Goal: Task Accomplishment & Management: Manage account settings

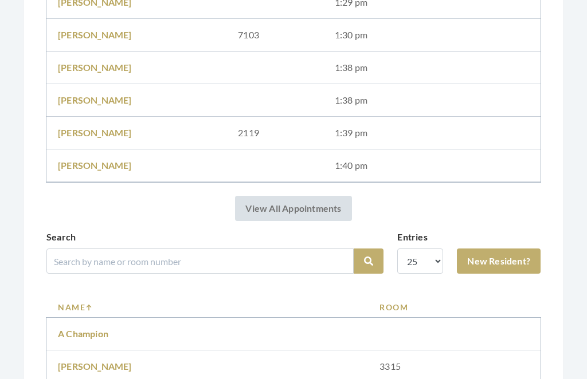
scroll to position [303, 0]
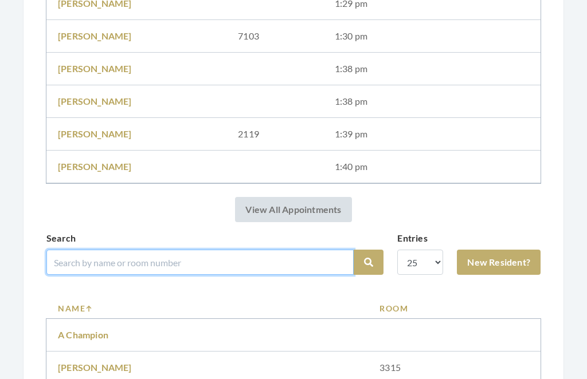
click at [145, 256] on input "search" at bounding box center [199, 262] width 307 height 25
type input "[PERSON_NAME]"
click at [369, 263] on button "Search" at bounding box center [369, 262] width 30 height 25
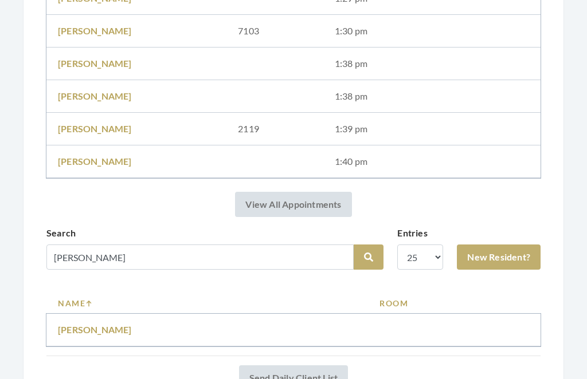
scroll to position [362, 0]
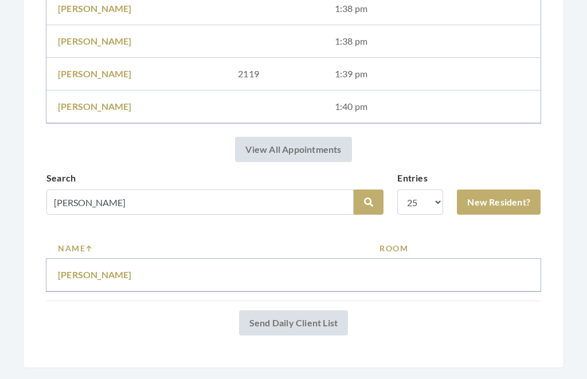
click at [87, 274] on link "[PERSON_NAME]" at bounding box center [95, 275] width 74 height 11
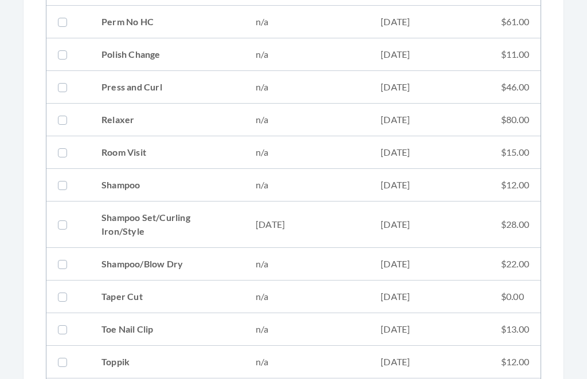
scroll to position [1266, 0]
click at [220, 218] on td "Shampoo Set/Curling Iron/Style" at bounding box center [167, 224] width 154 height 46
click at [490, 222] on td "$28.00" at bounding box center [515, 224] width 51 height 46
click at [511, 225] on td "$28.00" at bounding box center [515, 224] width 51 height 46
checkbox input "true"
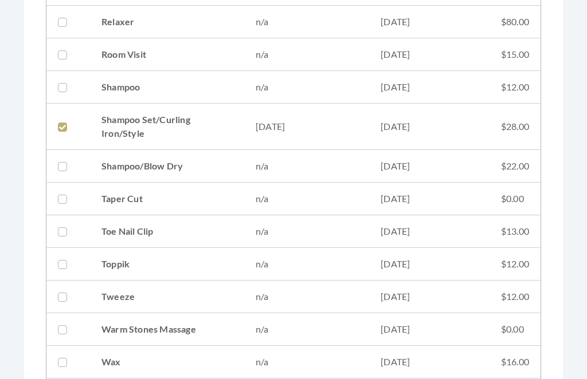
scroll to position [1551, 0]
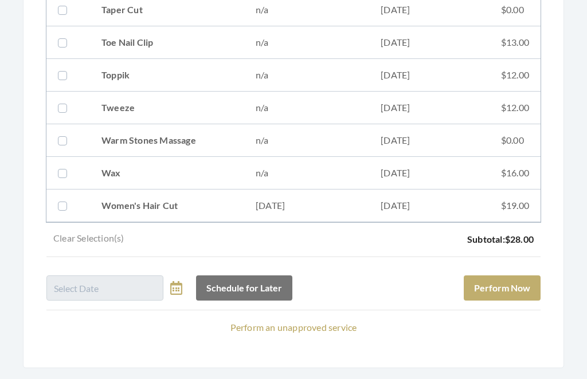
click at [515, 287] on button "Perform Now" at bounding box center [502, 288] width 77 height 25
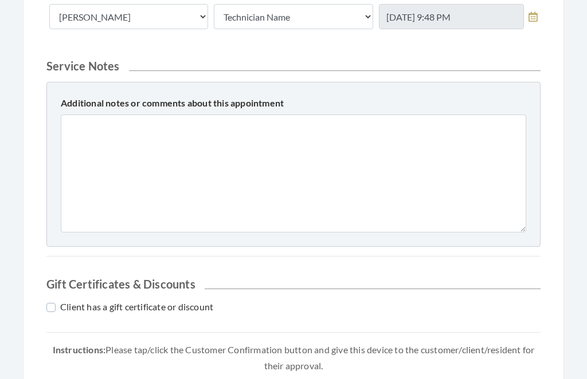
scroll to position [507, 0]
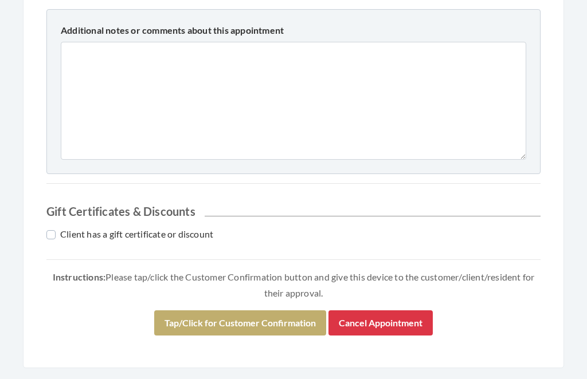
click at [264, 322] on button "Tap/Click for Customer Confirmation" at bounding box center [240, 323] width 172 height 25
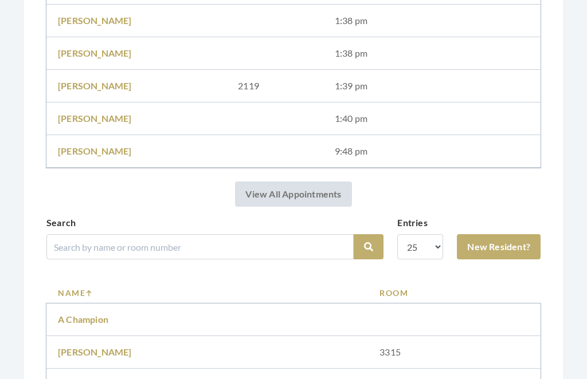
scroll to position [394, 0]
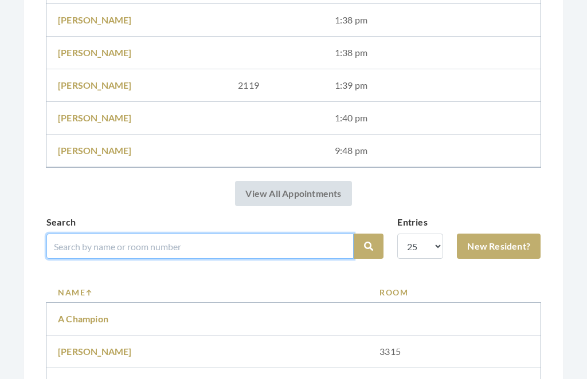
click at [218, 243] on input "search" at bounding box center [199, 246] width 307 height 25
type input "La Corte"
click at [369, 246] on button "Search" at bounding box center [369, 246] width 30 height 25
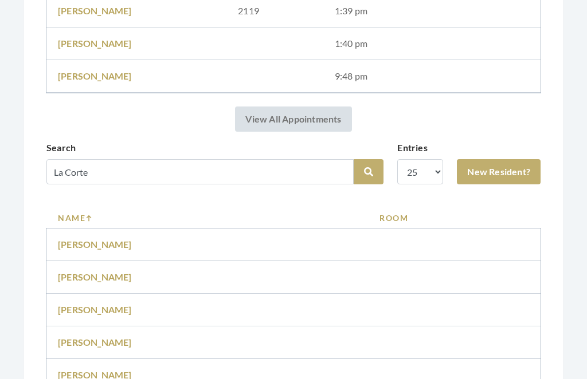
scroll to position [424, 0]
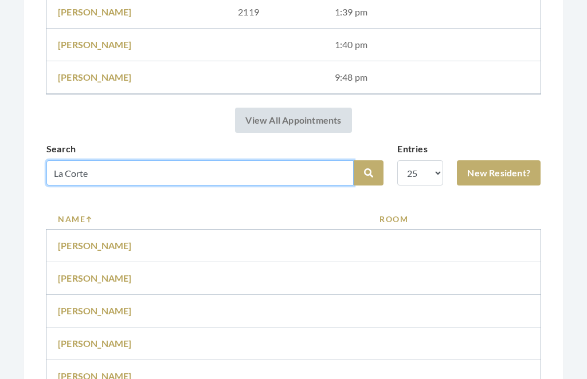
click at [194, 171] on input "La Corte" at bounding box center [199, 173] width 307 height 25
type input "[PERSON_NAME]"
click at [369, 173] on button "Search" at bounding box center [369, 173] width 30 height 25
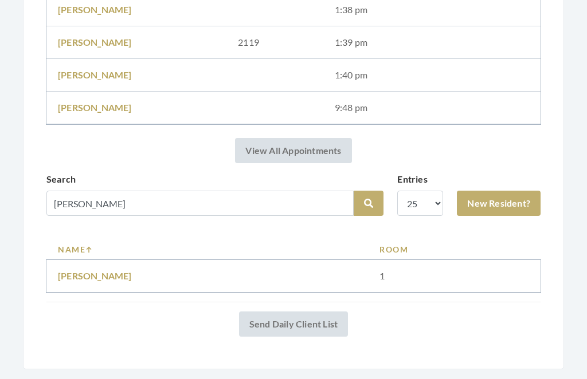
scroll to position [393, 0]
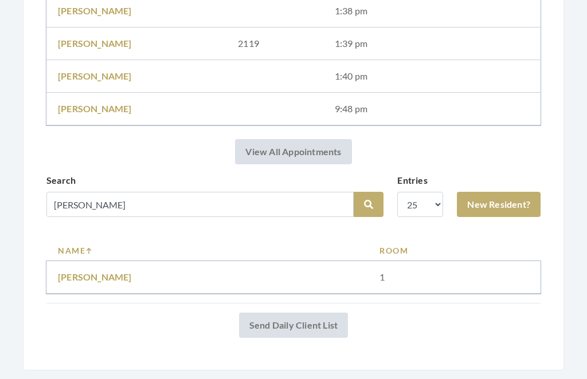
click at [119, 276] on link "[PERSON_NAME]" at bounding box center [95, 277] width 74 height 11
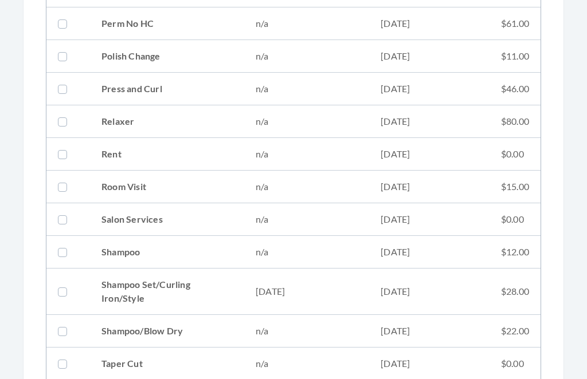
click at [393, 290] on td "09/16/2025" at bounding box center [429, 292] width 120 height 46
checkbox input "true"
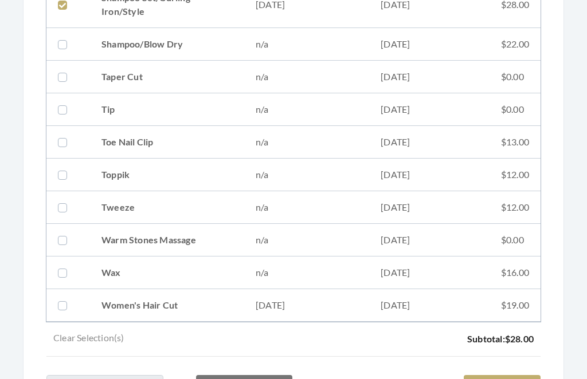
scroll to position [1649, 0]
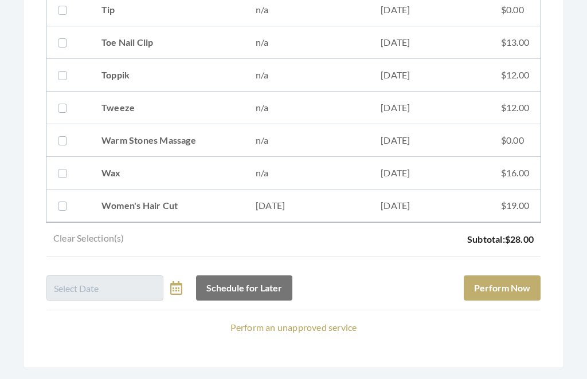
click at [516, 285] on button "Perform Now" at bounding box center [502, 288] width 77 height 25
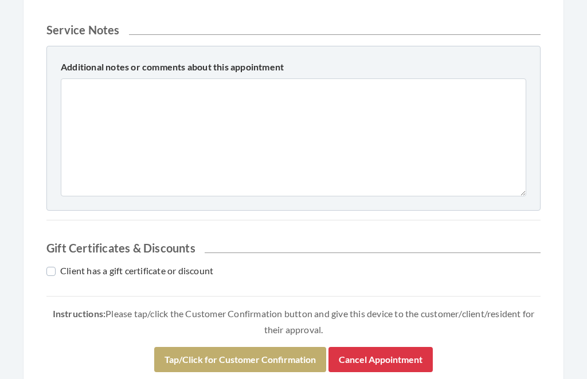
scroll to position [507, 0]
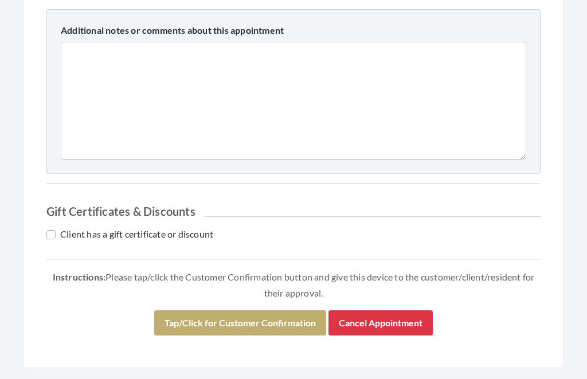
click at [273, 319] on button "Tap/Click for Customer Confirmation" at bounding box center [240, 323] width 172 height 25
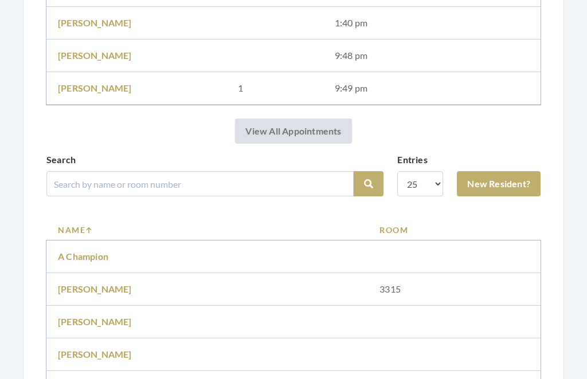
scroll to position [478, 0]
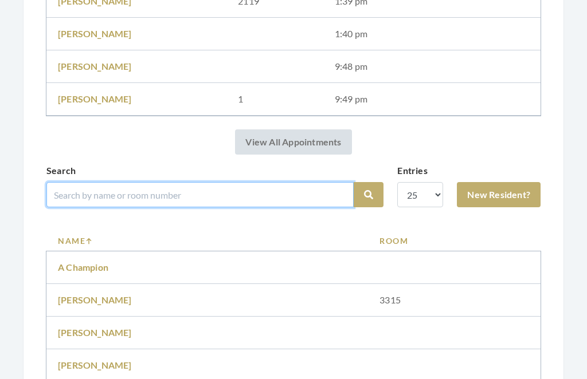
click at [241, 198] on input "search" at bounding box center [199, 194] width 307 height 25
type input "Good"
click at [369, 195] on button "Search" at bounding box center [369, 194] width 30 height 25
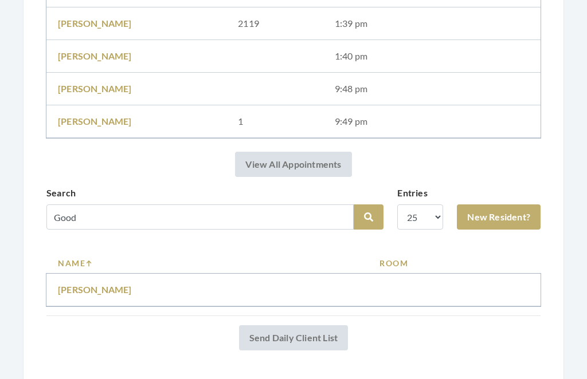
scroll to position [428, 0]
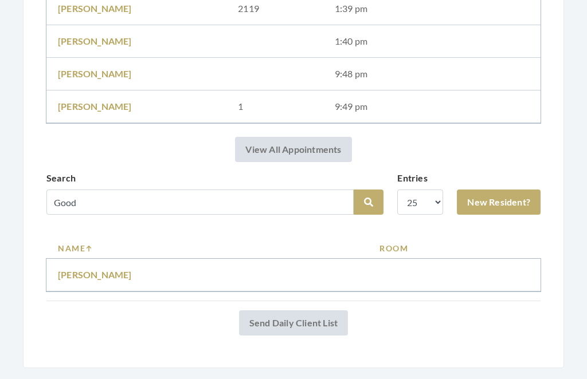
click at [110, 280] on link "[PERSON_NAME]" at bounding box center [95, 275] width 74 height 11
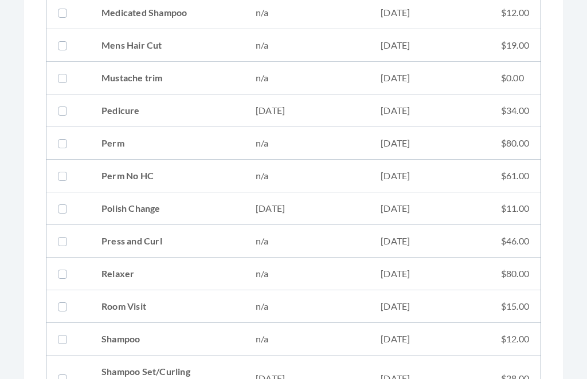
scroll to position [1125, 0]
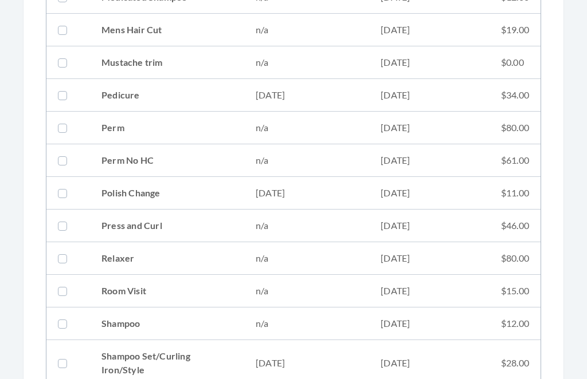
click at [459, 362] on td "[DATE]" at bounding box center [429, 364] width 120 height 46
checkbox input "true"
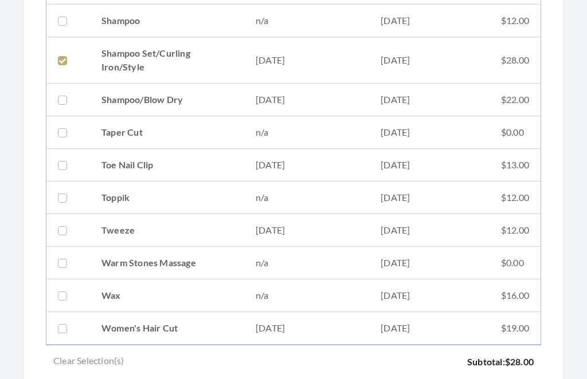
scroll to position [1551, 0]
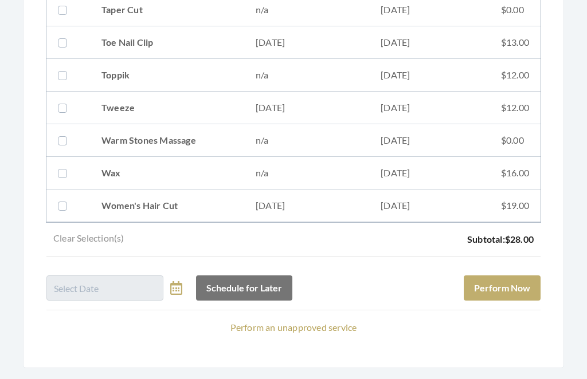
click at [517, 289] on button "Perform Now" at bounding box center [502, 288] width 77 height 25
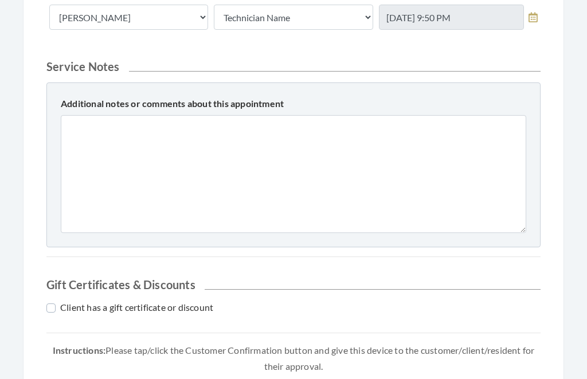
scroll to position [507, 0]
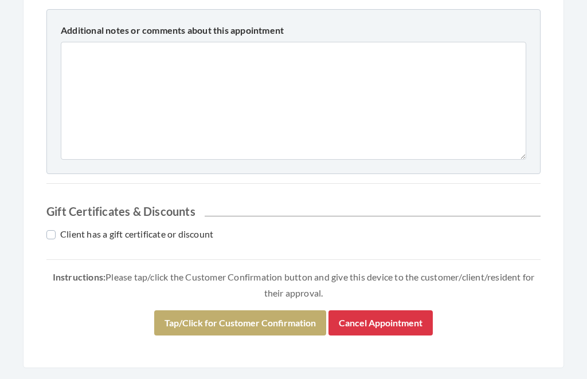
click at [275, 315] on button "Tap/Click for Customer Confirmation" at bounding box center [240, 323] width 172 height 25
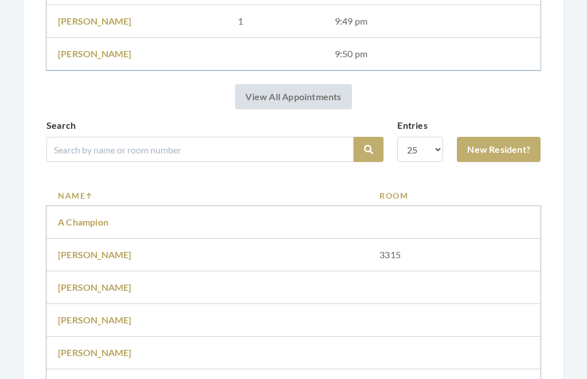
scroll to position [557, 0]
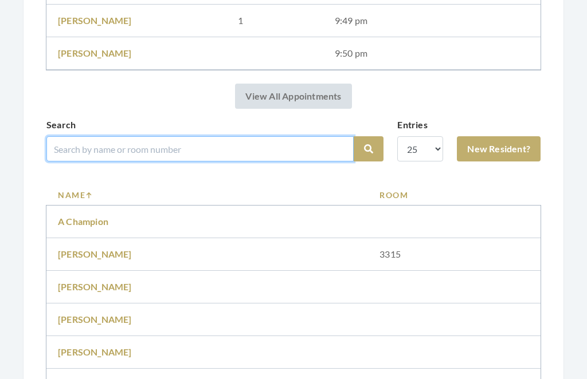
click at [126, 140] on input "search" at bounding box center [199, 148] width 307 height 25
type input "Briand"
click at [369, 149] on button "Search" at bounding box center [369, 148] width 30 height 25
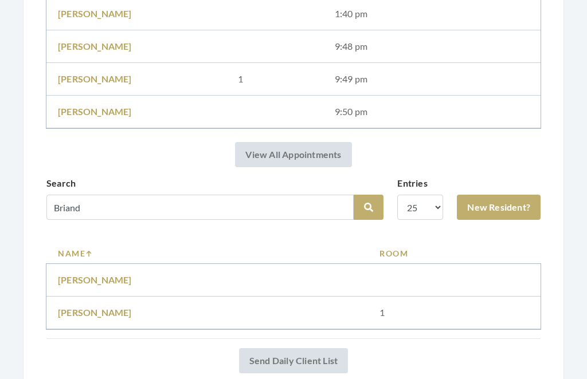
scroll to position [436, 0]
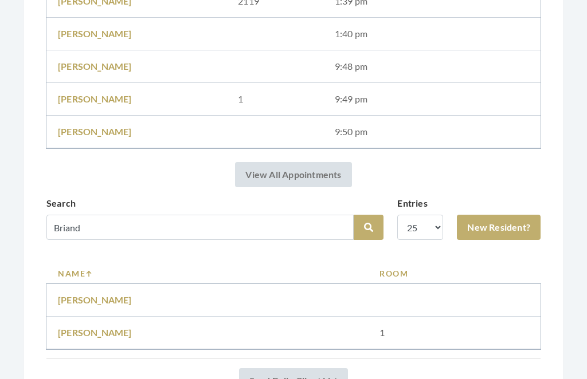
click at [99, 327] on link "[PERSON_NAME]" at bounding box center [95, 332] width 74 height 11
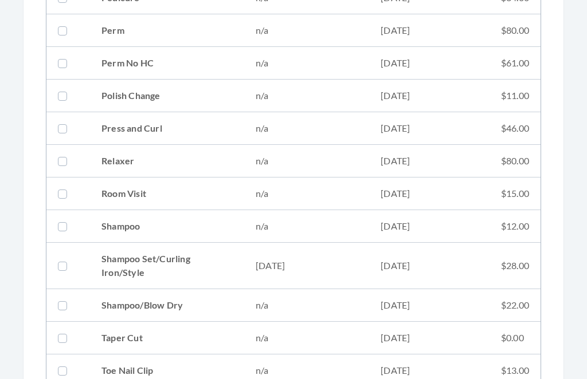
click at [375, 271] on td "09/16/2025" at bounding box center [429, 267] width 120 height 46
checkbox input "true"
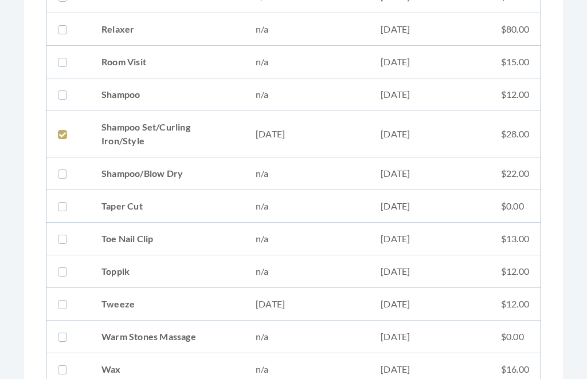
scroll to position [1551, 0]
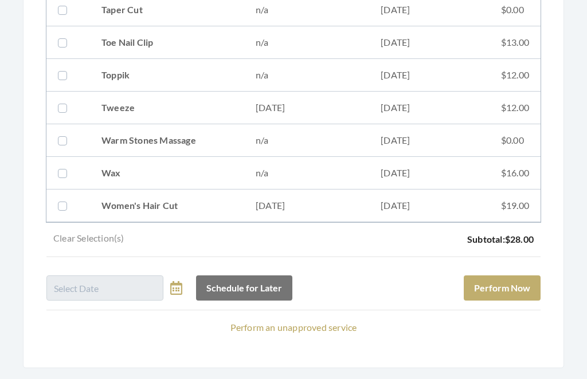
click at [509, 286] on button "Perform Now" at bounding box center [502, 288] width 77 height 25
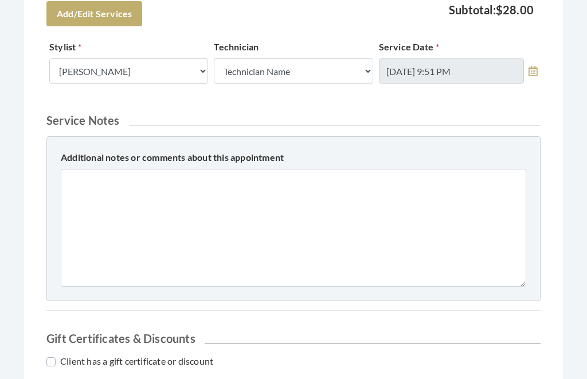
scroll to position [507, 0]
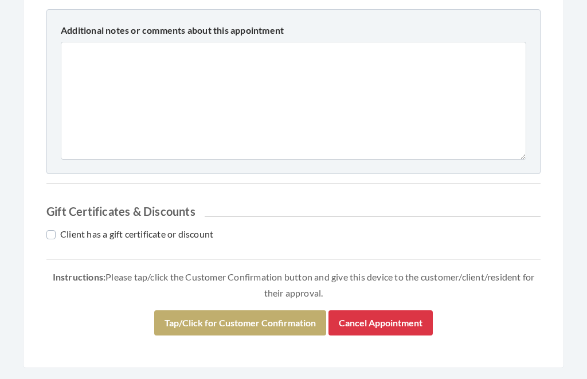
click at [272, 330] on button "Tap/Click for Customer Confirmation" at bounding box center [240, 323] width 172 height 25
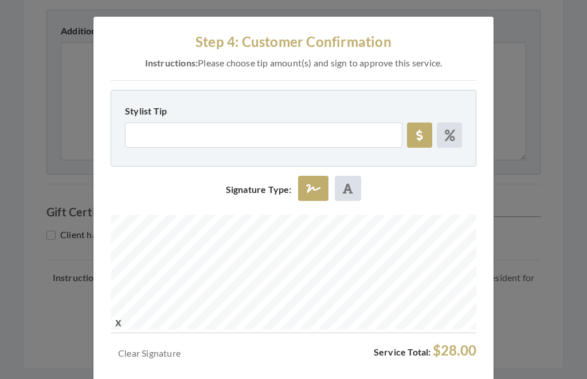
click at [451, 136] on icon at bounding box center [450, 135] width 10 height 11
radio input "true"
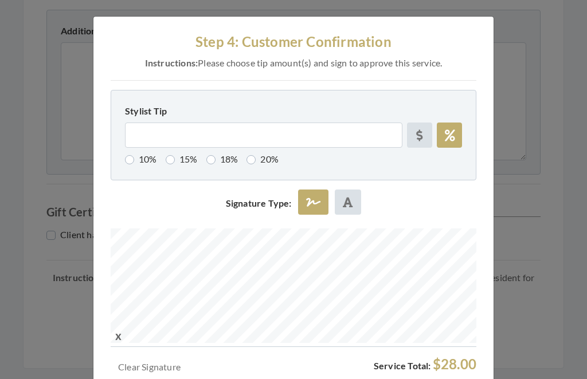
click at [138, 152] on label "10%" at bounding box center [141, 159] width 32 height 14
radio input "true"
type input "10"
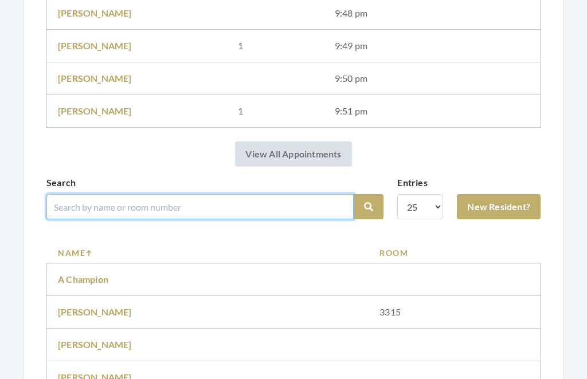
click at [197, 202] on input "search" at bounding box center [199, 206] width 307 height 25
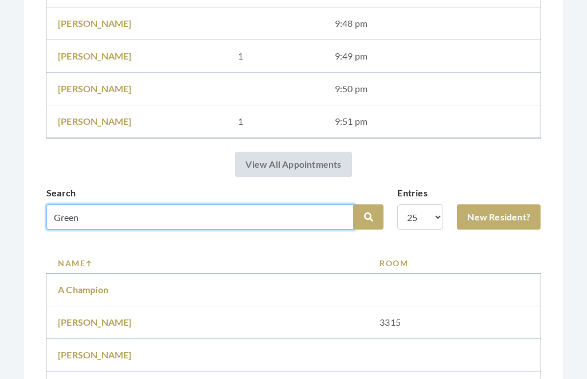
type input "Green"
click at [369, 217] on button "Search" at bounding box center [369, 217] width 30 height 25
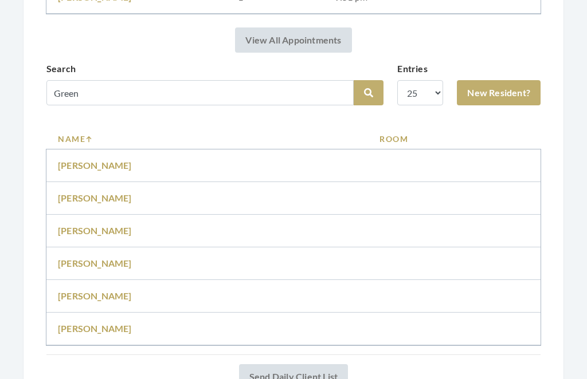
scroll to position [656, 0]
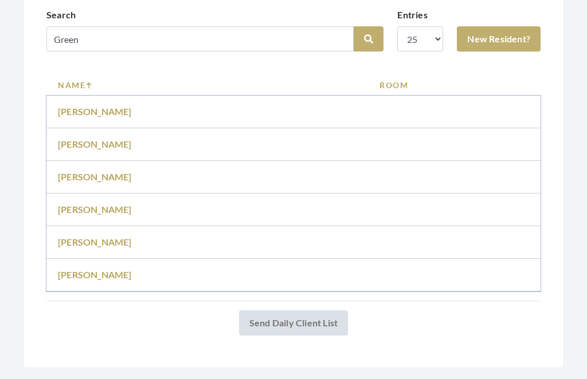
click at [131, 172] on td "[PERSON_NAME]" at bounding box center [207, 178] width 322 height 33
click at [89, 181] on link "[PERSON_NAME]" at bounding box center [95, 177] width 74 height 11
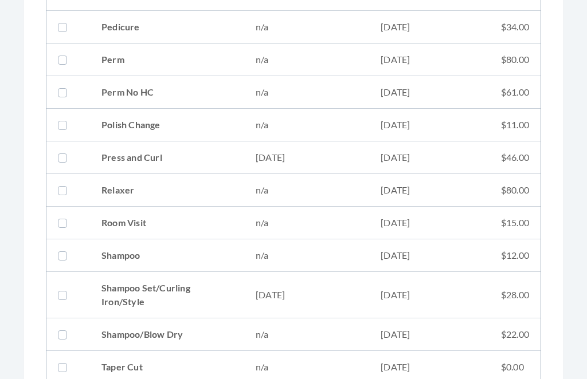
scroll to position [1194, 0]
click at [347, 294] on td "08/26/2025" at bounding box center [306, 295] width 125 height 46
checkbox input "true"
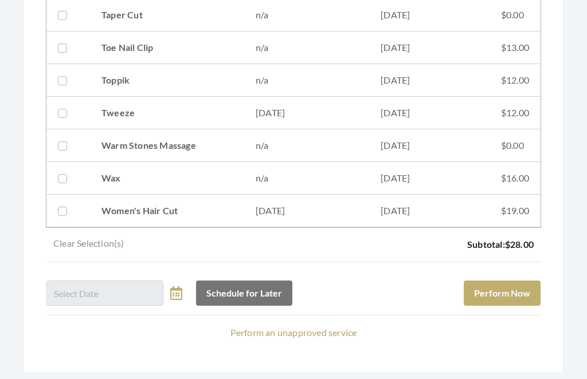
scroll to position [1551, 0]
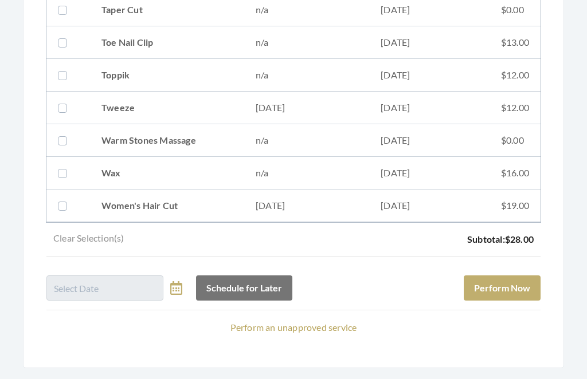
click at [511, 280] on button "Perform Now" at bounding box center [502, 288] width 77 height 25
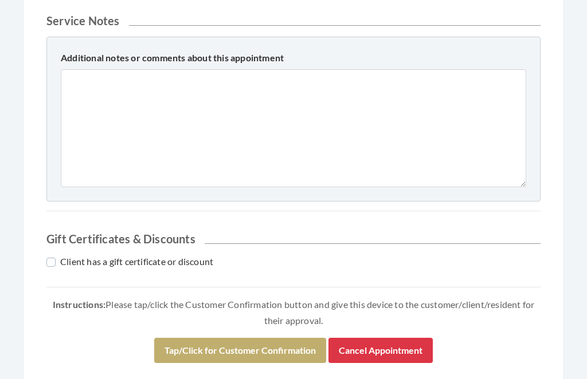
scroll to position [507, 0]
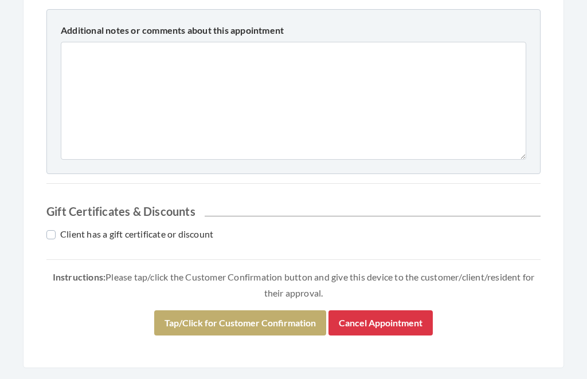
click at [392, 318] on button "Cancel Appointment" at bounding box center [380, 323] width 104 height 25
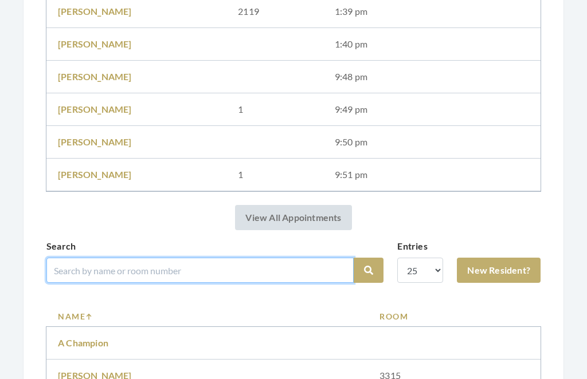
click at [173, 267] on input "search" at bounding box center [199, 270] width 307 height 25
type input "Green"
click at [369, 271] on button "Search" at bounding box center [369, 271] width 30 height 25
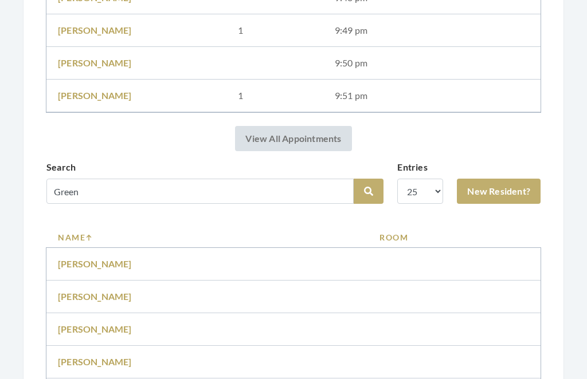
scroll to position [504, 0]
click at [123, 329] on td "Frances Green" at bounding box center [207, 330] width 322 height 33
click at [118, 328] on link "Frances Green" at bounding box center [95, 329] width 74 height 11
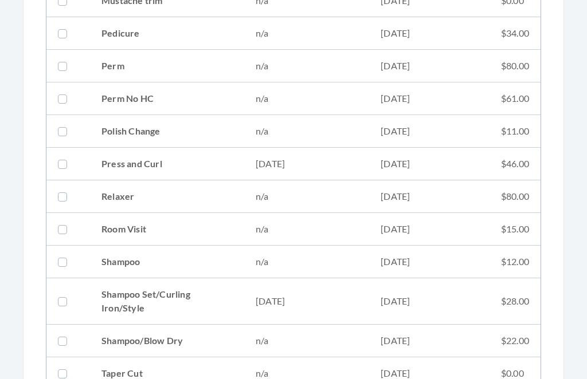
click at [340, 290] on td "[DATE]" at bounding box center [306, 302] width 125 height 46
checkbox input "true"
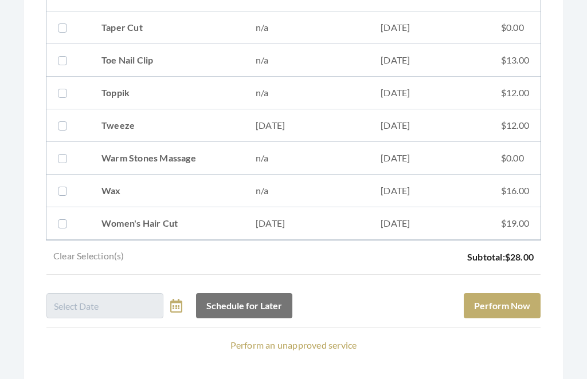
scroll to position [1534, 0]
click at [464, 219] on td "06/25/2025" at bounding box center [429, 224] width 120 height 33
checkbox input "true"
click at [502, 306] on button "Perform Now" at bounding box center [502, 305] width 77 height 25
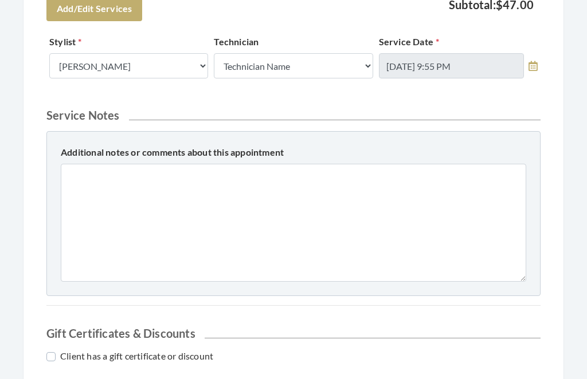
scroll to position [539, 0]
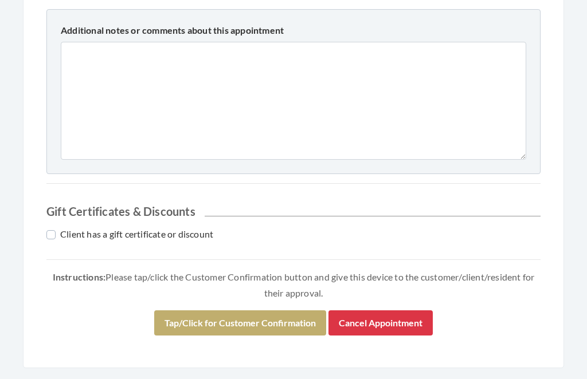
click at [253, 316] on button "Tap/Click for Customer Confirmation" at bounding box center [240, 323] width 172 height 25
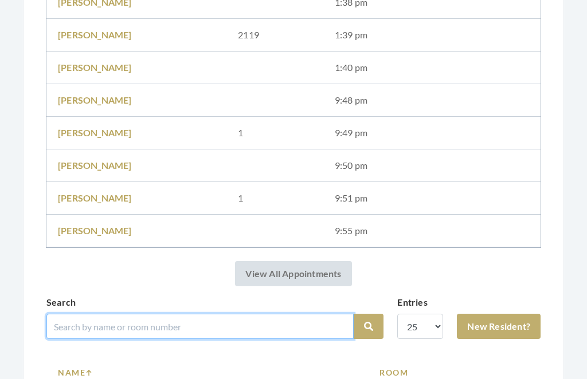
click at [310, 322] on input "search" at bounding box center [199, 327] width 307 height 25
type input "Cam"
click at [369, 327] on button "Search" at bounding box center [369, 327] width 30 height 25
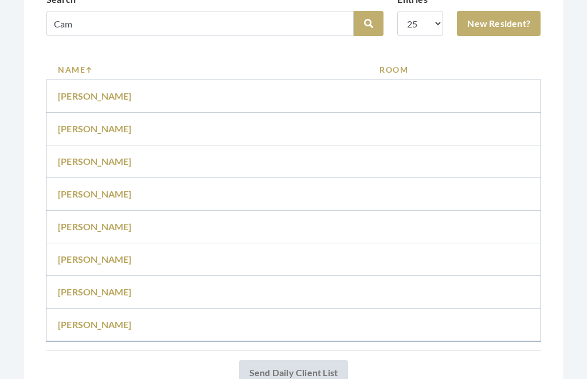
scroll to position [705, 0]
click at [107, 317] on td "[PERSON_NAME]" at bounding box center [207, 325] width 322 height 33
click at [122, 326] on link "Wanda Campbell" at bounding box center [95, 324] width 74 height 11
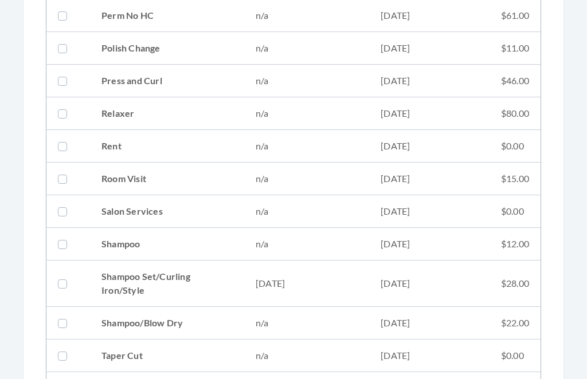
click at [310, 279] on td "09/16/2025" at bounding box center [306, 284] width 125 height 46
checkbox input "true"
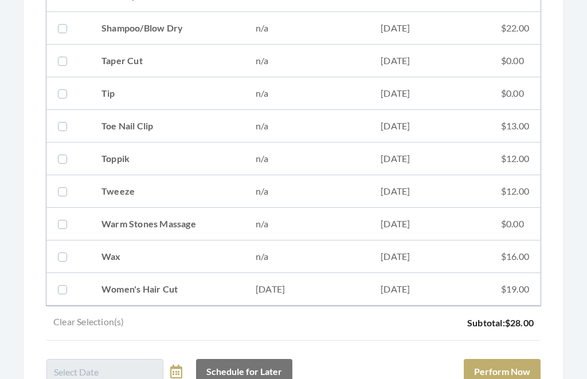
scroll to position [1649, 0]
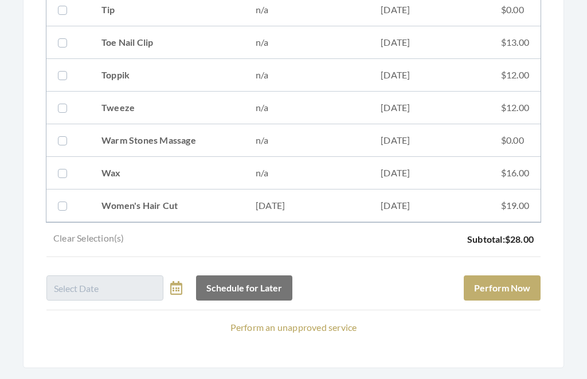
click at [517, 281] on button "Perform Now" at bounding box center [502, 288] width 77 height 25
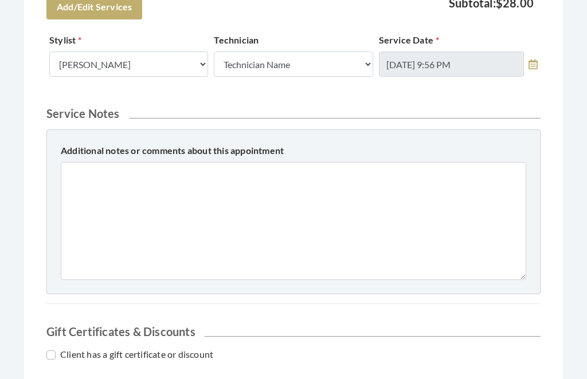
scroll to position [507, 0]
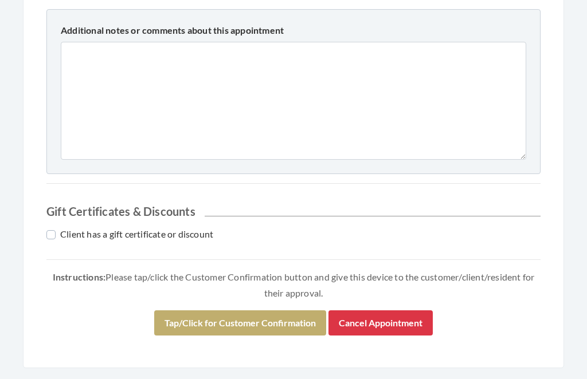
click at [265, 323] on button "Tap/Click for Customer Confirmation" at bounding box center [240, 323] width 172 height 25
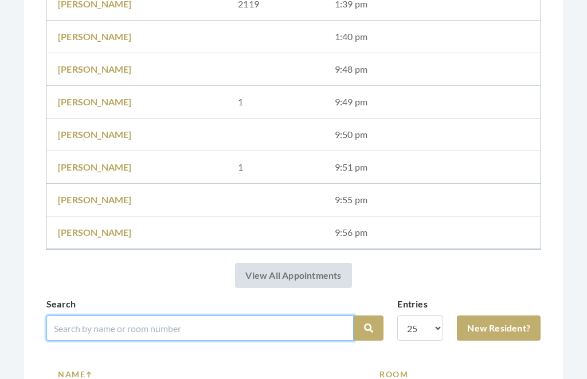
click at [252, 324] on input "search" at bounding box center [199, 328] width 307 height 25
type input "Kimb"
click at [369, 328] on button "Search" at bounding box center [369, 328] width 30 height 25
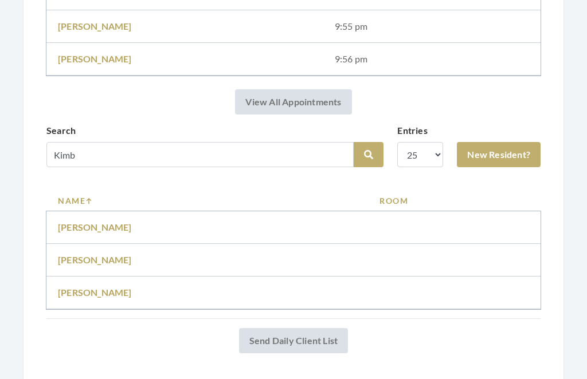
scroll to position [624, 0]
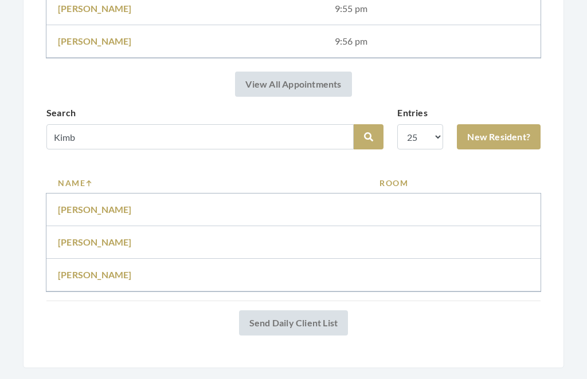
click at [99, 272] on link "[PERSON_NAME]" at bounding box center [95, 275] width 74 height 11
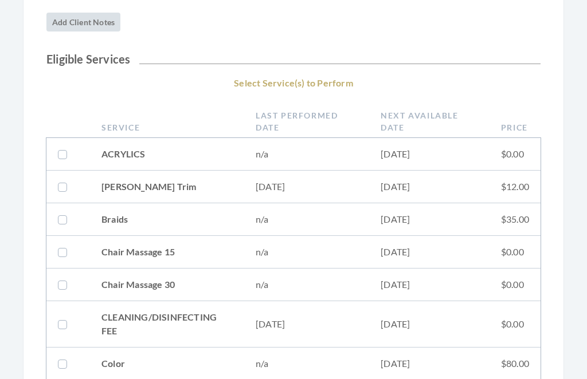
scroll to position [170, 0]
click at [331, 183] on td "[DATE]" at bounding box center [306, 187] width 125 height 33
checkbox input "true"
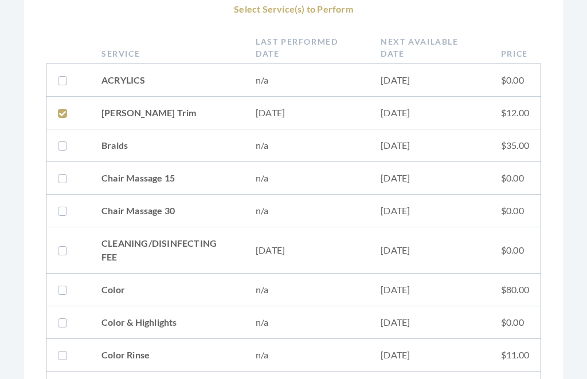
scroll to position [242, 0]
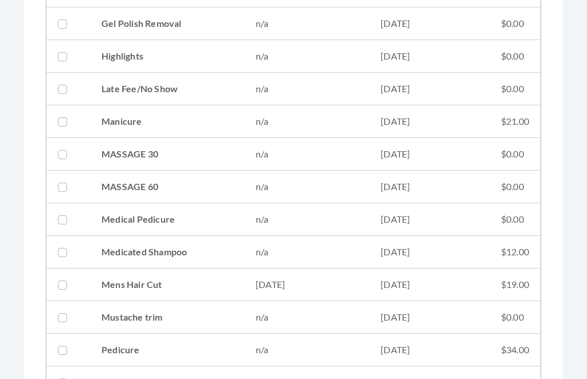
click at [324, 285] on td "[DATE]" at bounding box center [306, 285] width 125 height 33
checkbox input "true"
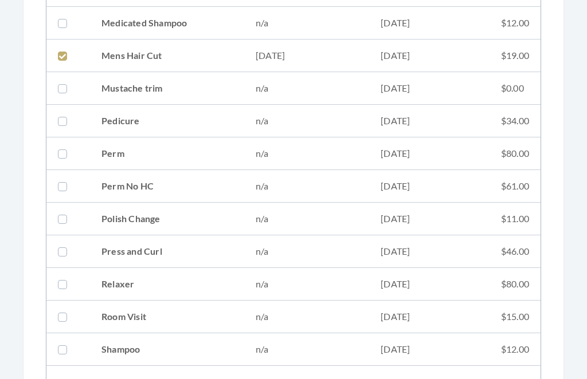
click at [298, 347] on td "n/a" at bounding box center [306, 350] width 125 height 33
checkbox input "true"
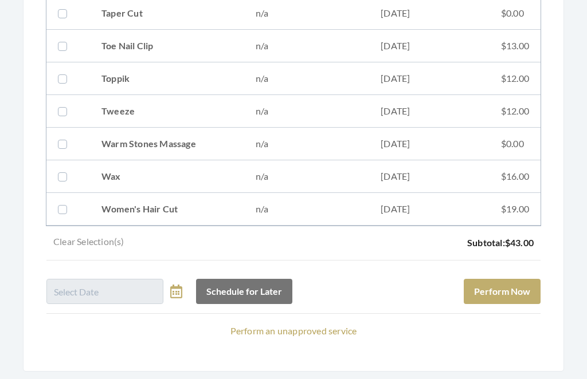
scroll to position [1549, 0]
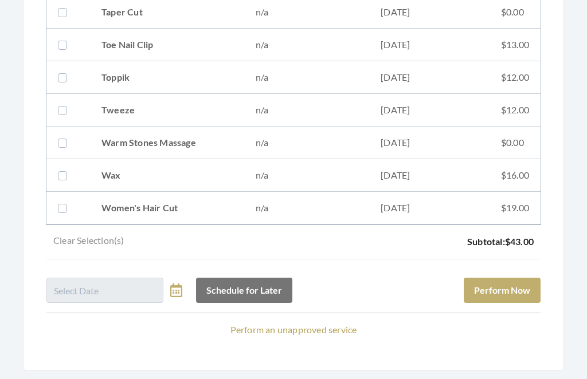
click at [508, 290] on button "Perform Now" at bounding box center [502, 291] width 77 height 25
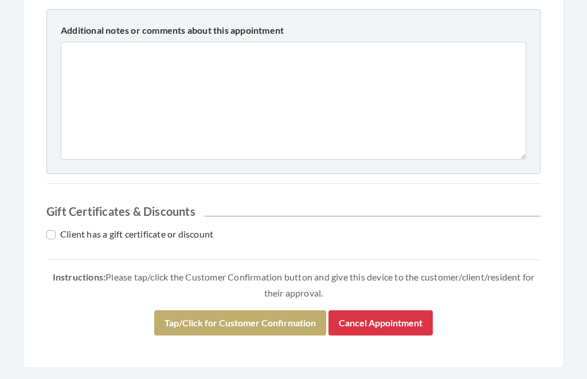
click at [271, 325] on button "Tap/Click for Customer Confirmation" at bounding box center [240, 323] width 172 height 25
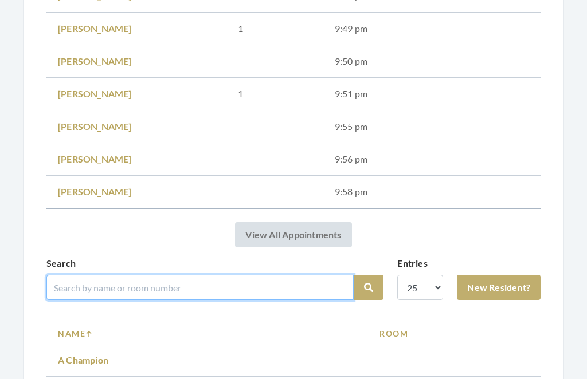
click at [291, 285] on input "search" at bounding box center [199, 287] width 307 height 25
type input "Full"
click at [369, 288] on button "Search" at bounding box center [369, 288] width 30 height 25
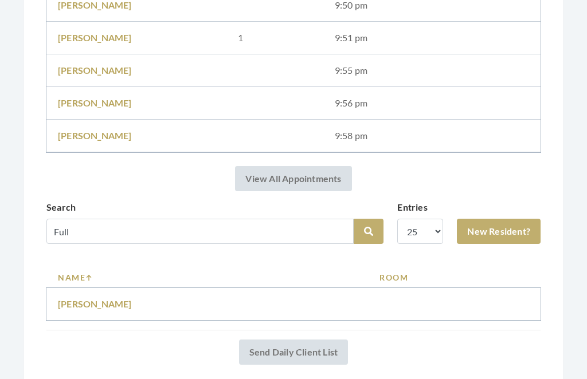
scroll to position [591, 0]
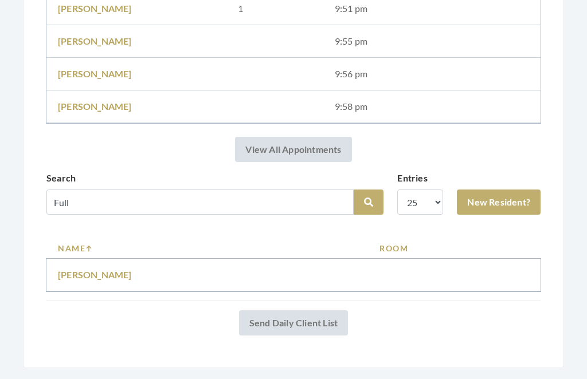
click at [105, 277] on link "[PERSON_NAME]" at bounding box center [95, 275] width 74 height 11
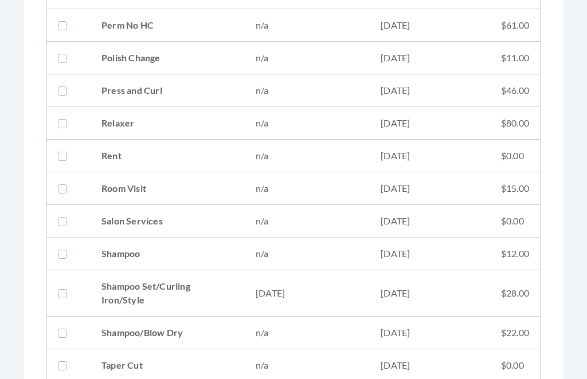
scroll to position [1261, 0]
click at [388, 291] on td "[DATE]" at bounding box center [429, 294] width 120 height 46
checkbox input "true"
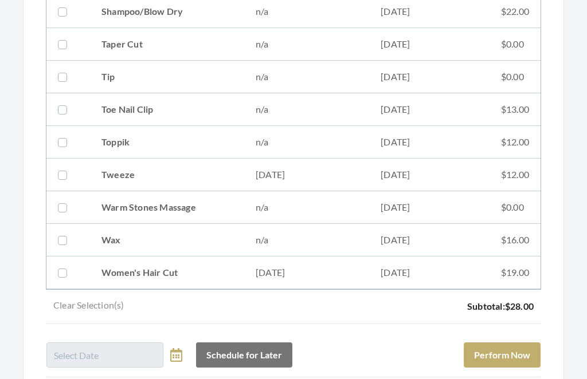
scroll to position [1649, 0]
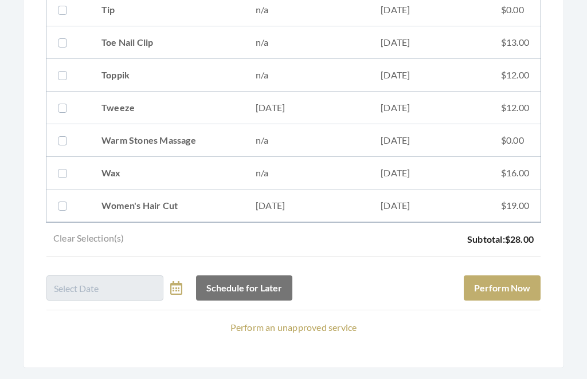
click at [516, 286] on button "Perform Now" at bounding box center [502, 288] width 77 height 25
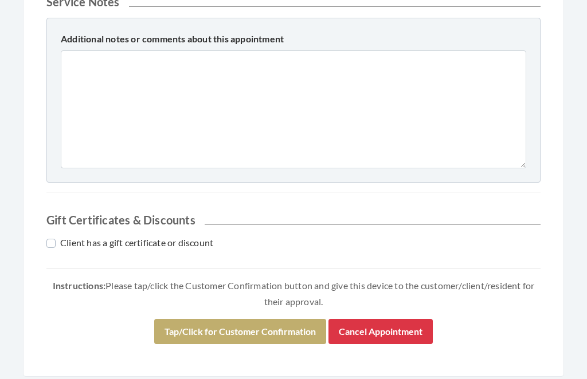
scroll to position [507, 0]
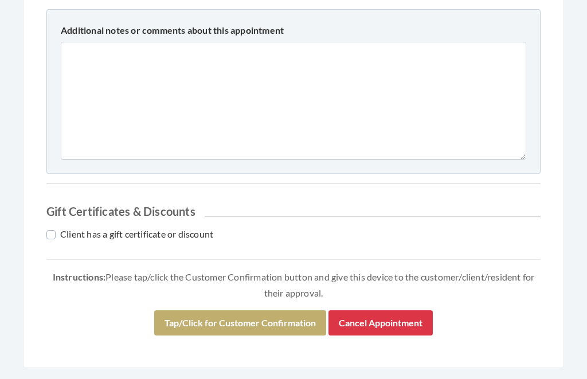
click at [260, 318] on button "Tap/Click for Customer Confirmation" at bounding box center [240, 323] width 172 height 25
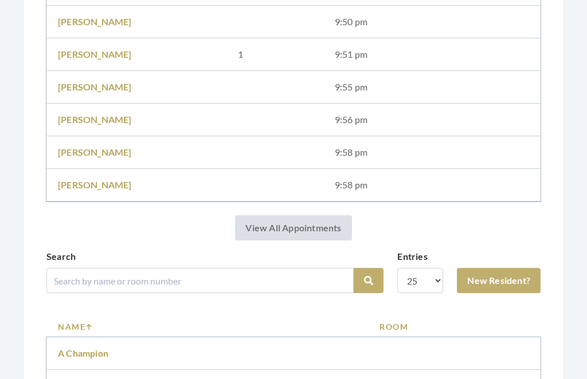
scroll to position [590, 0]
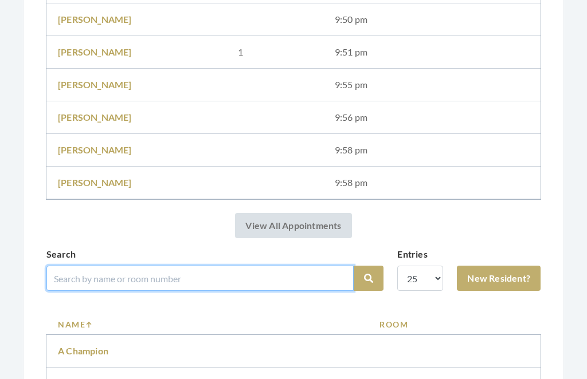
click at [281, 273] on input "search" at bounding box center [199, 278] width 307 height 25
type input "Ed"
click at [369, 279] on button "Search" at bounding box center [369, 278] width 30 height 25
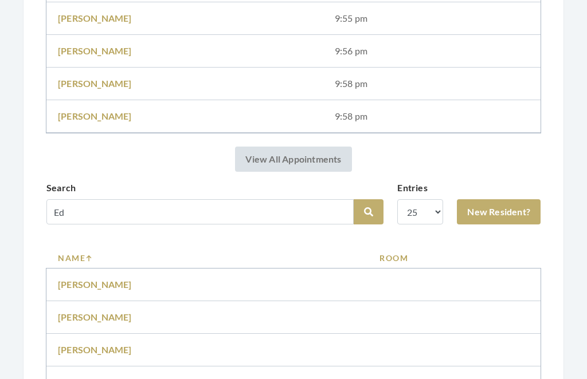
scroll to position [603, 0]
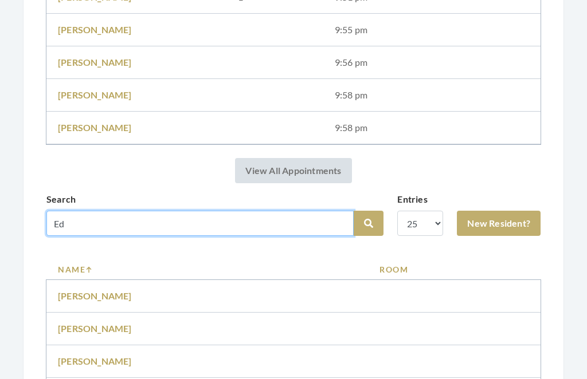
click at [103, 224] on input "Ed" at bounding box center [199, 223] width 307 height 25
type input "[PERSON_NAME]"
click at [369, 224] on button "Search" at bounding box center [369, 223] width 30 height 25
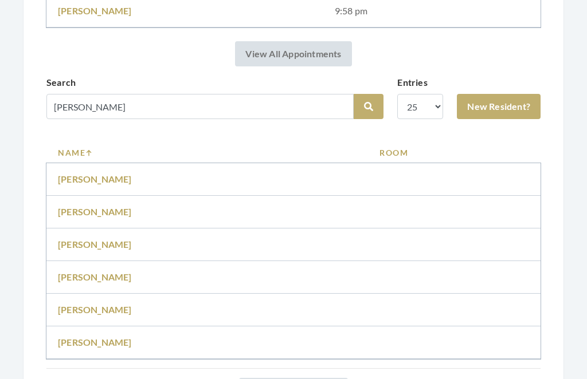
scroll to position [730, 0]
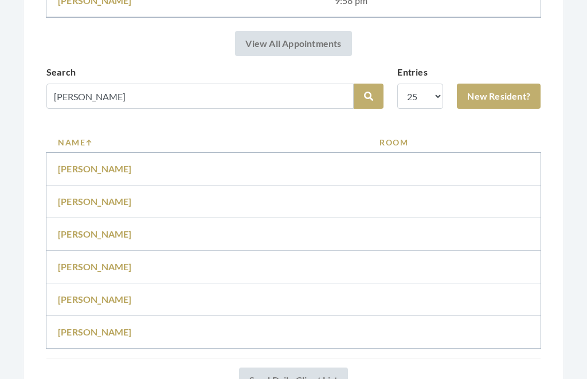
click at [161, 301] on td "[PERSON_NAME]" at bounding box center [207, 300] width 322 height 33
click at [120, 296] on link "[PERSON_NAME]" at bounding box center [95, 300] width 74 height 11
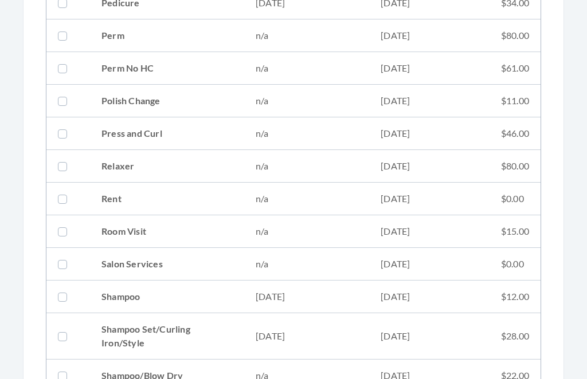
scroll to position [1220, 0]
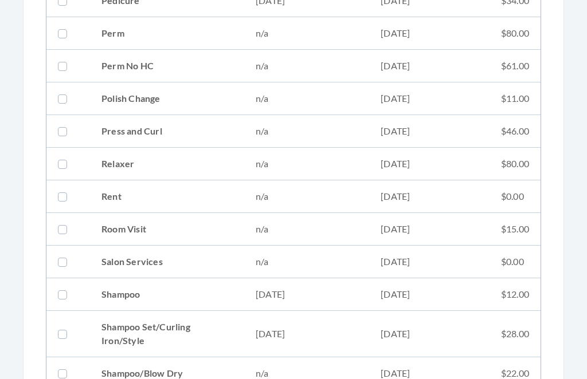
click at [307, 328] on td "[DATE]" at bounding box center [306, 335] width 125 height 46
checkbox input "true"
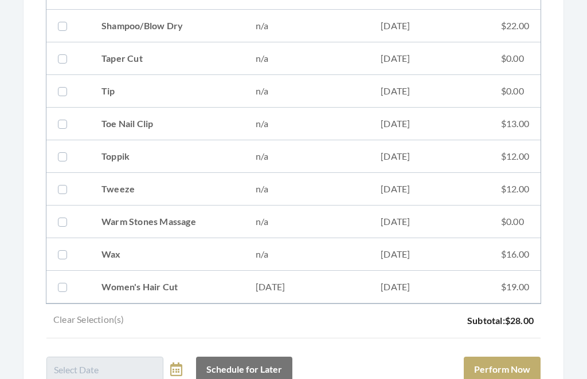
scroll to position [1649, 0]
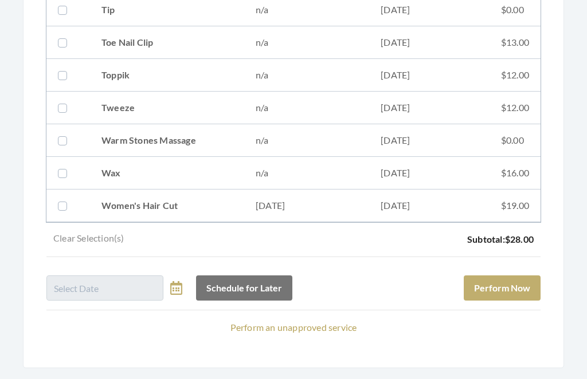
click at [513, 284] on button "Perform Now" at bounding box center [502, 288] width 77 height 25
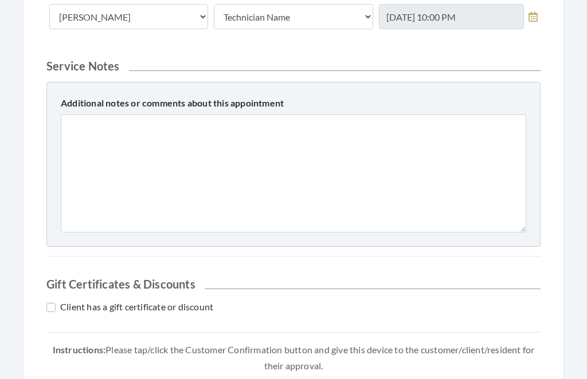
scroll to position [507, 0]
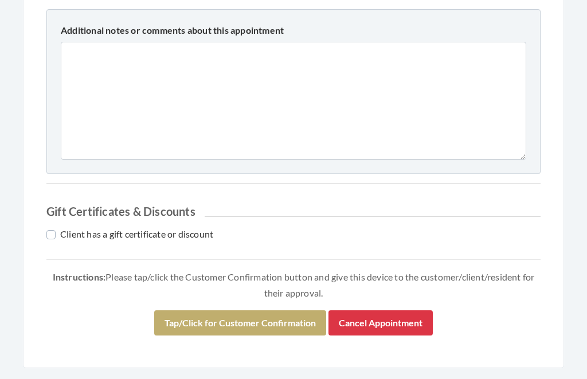
click at [256, 322] on button "Tap/Click for Customer Confirmation" at bounding box center [240, 323] width 172 height 25
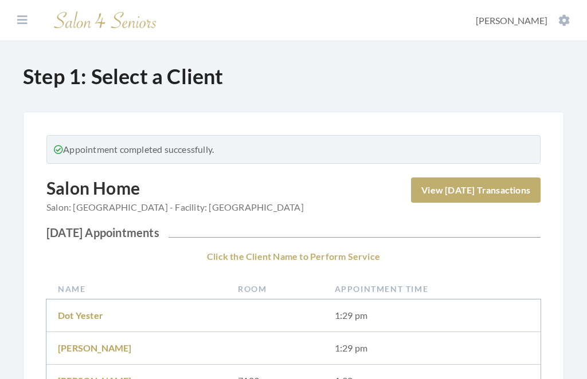
click at [558, 15] on icon at bounding box center [563, 20] width 11 height 11
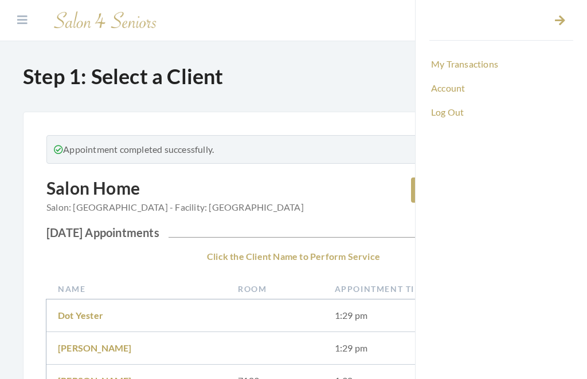
click at [455, 113] on link "Log Out" at bounding box center [501, 112] width 144 height 19
